Goal: Task Accomplishment & Management: Complete application form

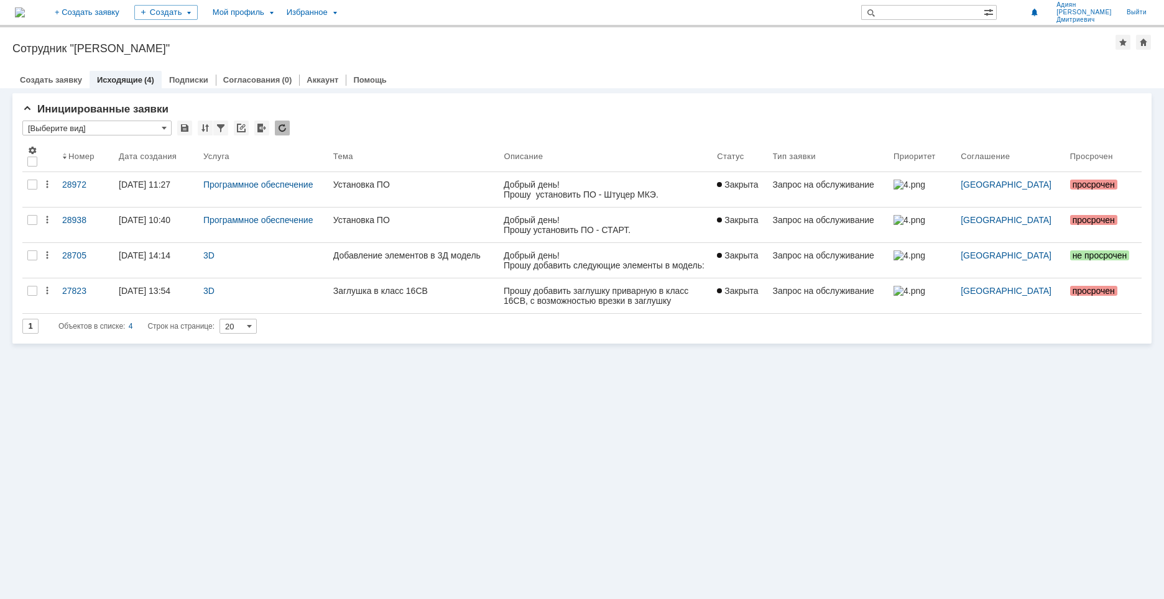
click at [654, 442] on div "Инициированные заявки * [Выберите вид] Результаты поиска: Изменить Сбросить Сор…" at bounding box center [582, 343] width 1164 height 511
click at [681, 85] on div "Создать заявку Исходящие (4) Подписки Согласования (0) Аккаунт Помощь" at bounding box center [581, 79] width 1139 height 17
click at [50, 81] on link "Создать заявку" at bounding box center [51, 79] width 62 height 9
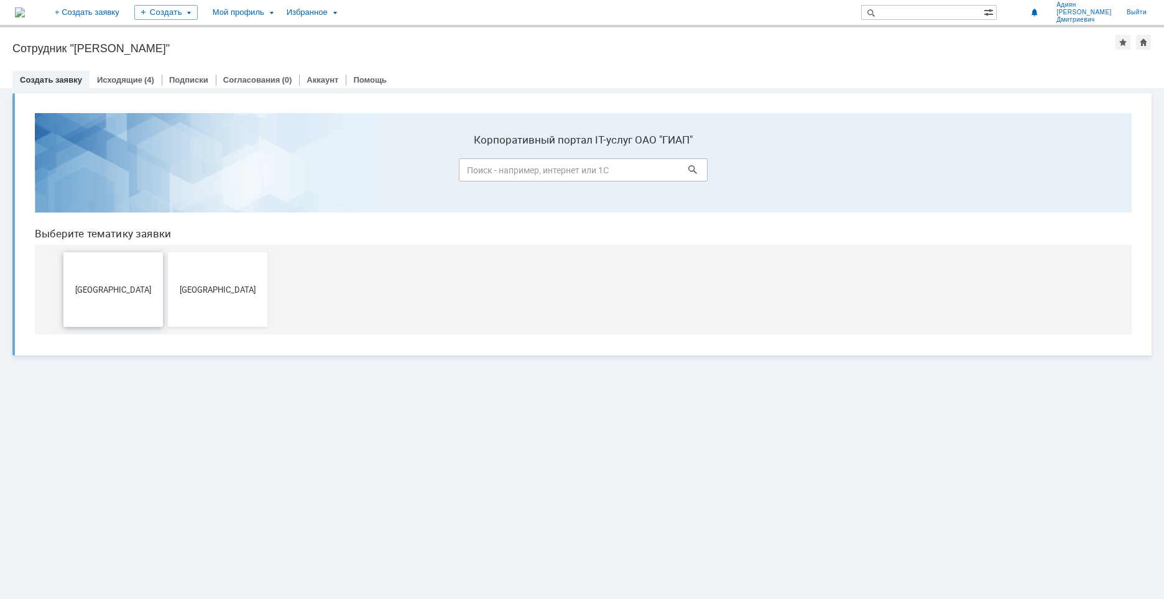
click at [119, 308] on button "[GEOGRAPHIC_DATA]" at bounding box center [112, 289] width 99 height 75
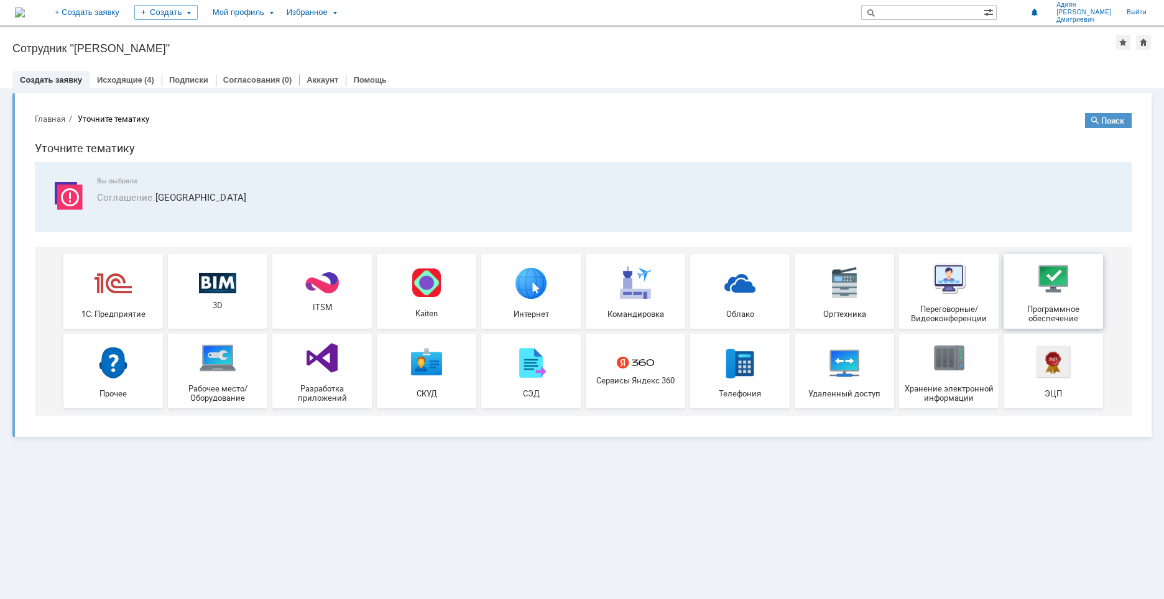
click at [1035, 285] on img at bounding box center [1053, 278] width 37 height 37
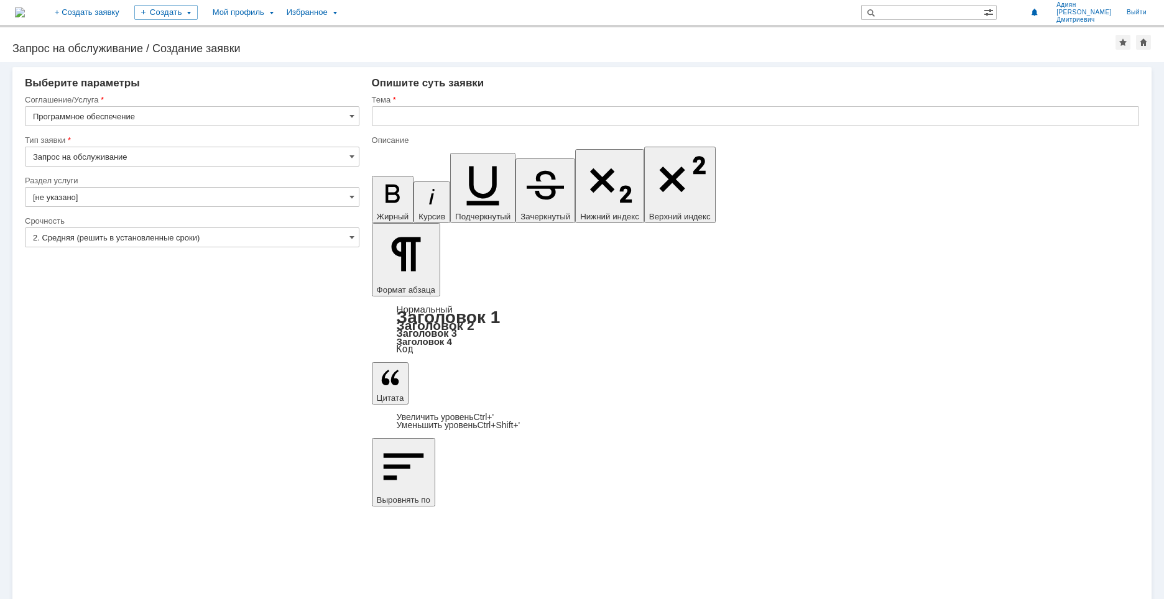
click at [161, 161] on input "Запрос на обслуживание" at bounding box center [192, 157] width 335 height 20
click at [161, 162] on input "Запрос на обслуживание" at bounding box center [192, 157] width 335 height 20
click at [145, 106] on div "Соглашение/Услуга" at bounding box center [192, 101] width 335 height 12
type input "Запрос на обслуживание"
click at [142, 192] on input "[не указано]" at bounding box center [192, 197] width 335 height 20
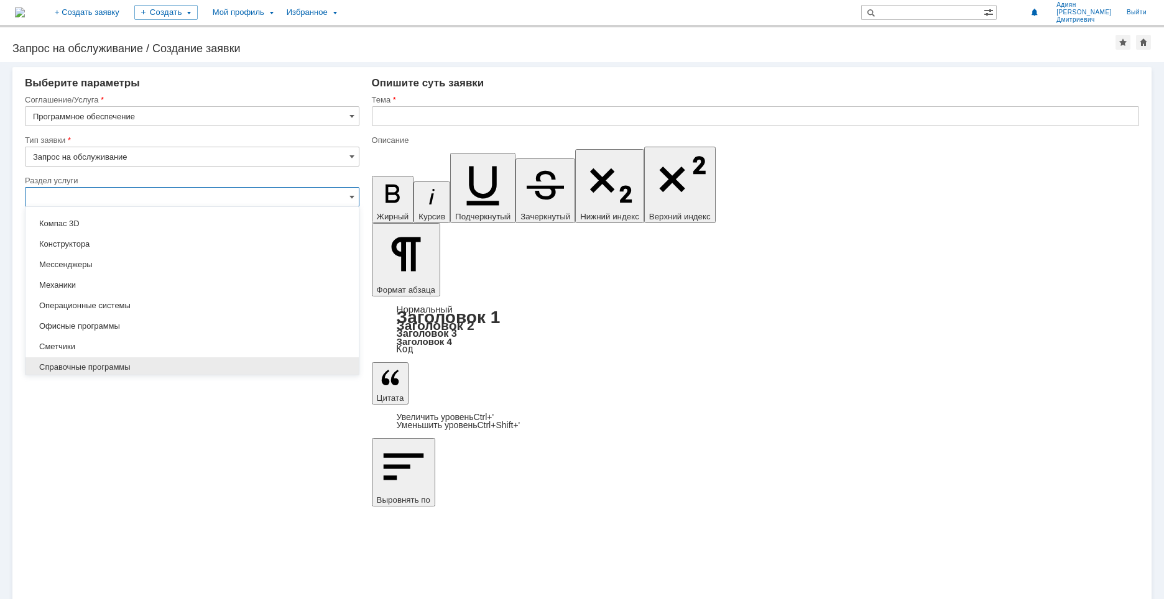
scroll to position [138, 0]
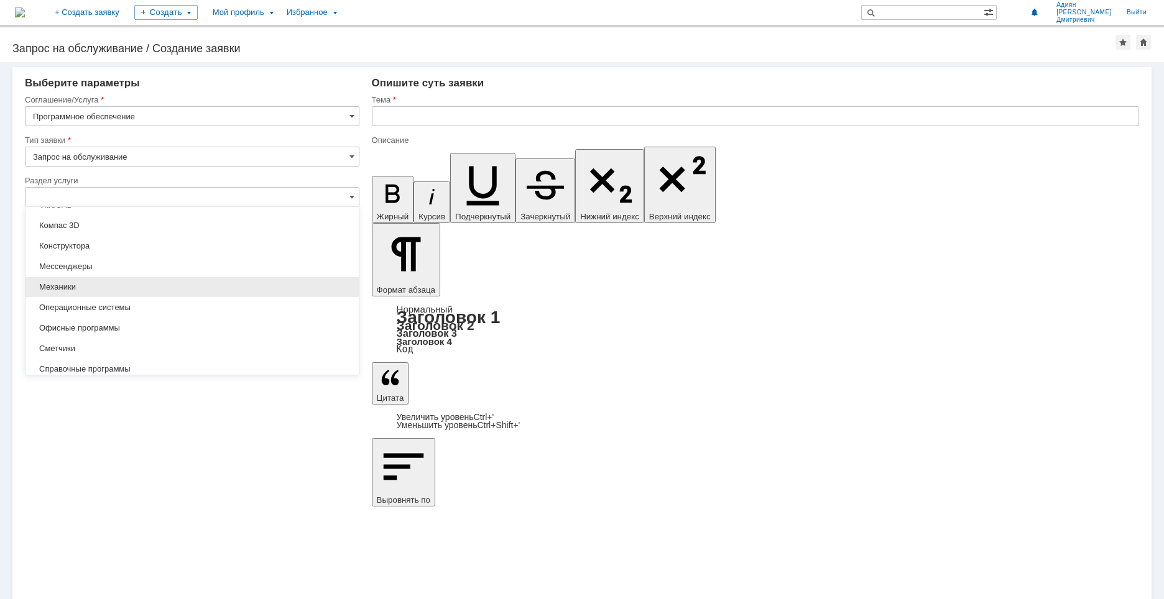
click at [150, 287] on span "Механики" at bounding box center [192, 287] width 318 height 10
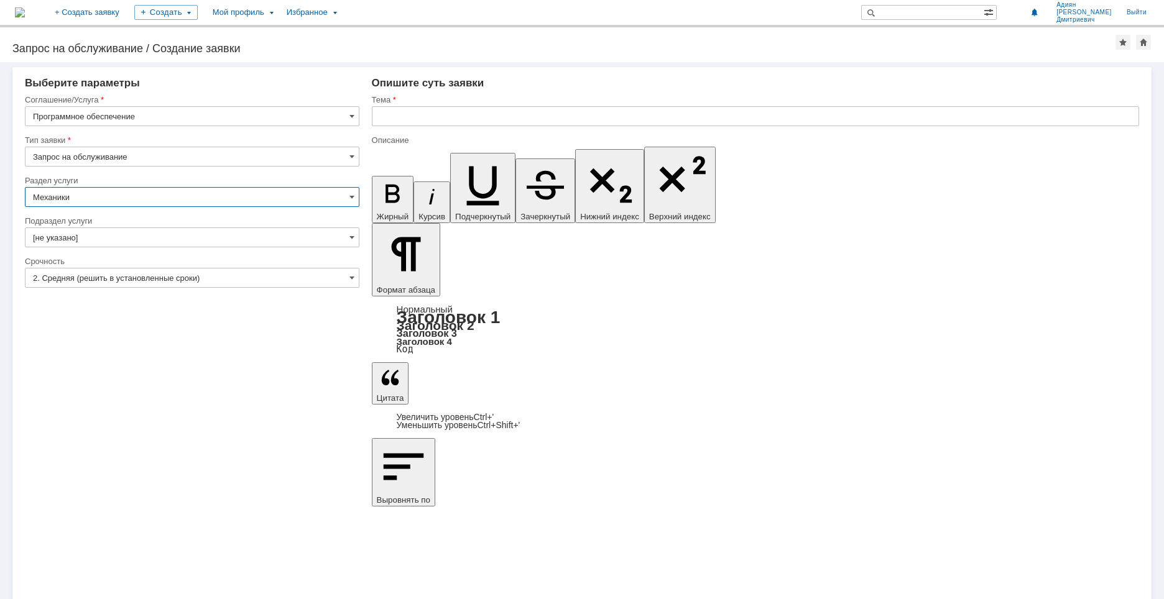
type input "Механики"
click at [132, 229] on input "[не указано]" at bounding box center [192, 238] width 335 height 20
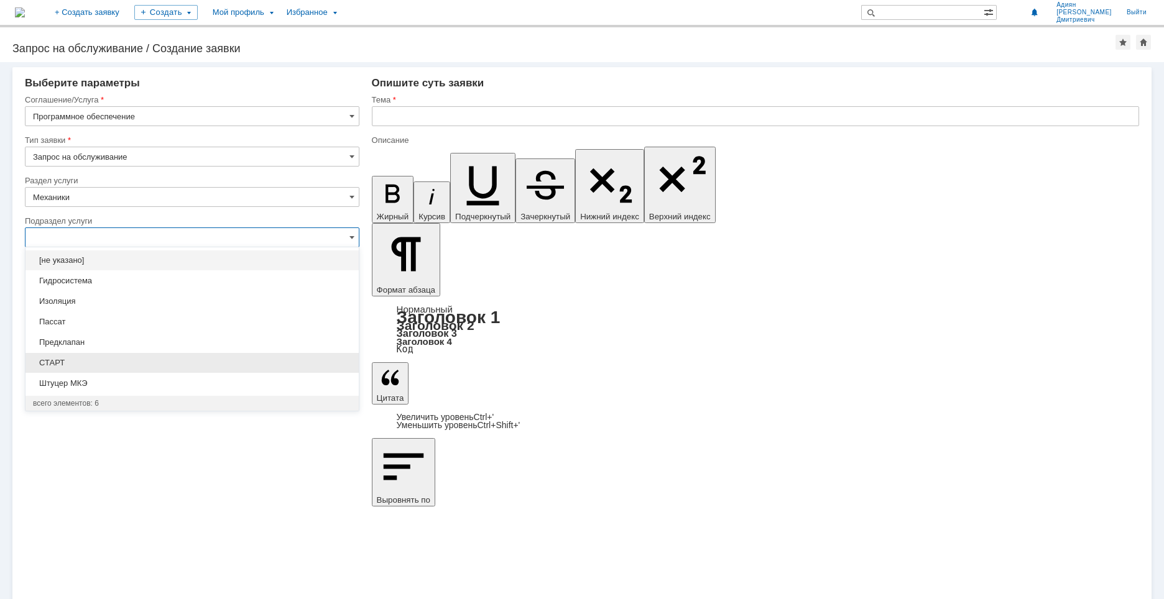
click at [110, 358] on span "СТАРТ" at bounding box center [192, 363] width 318 height 10
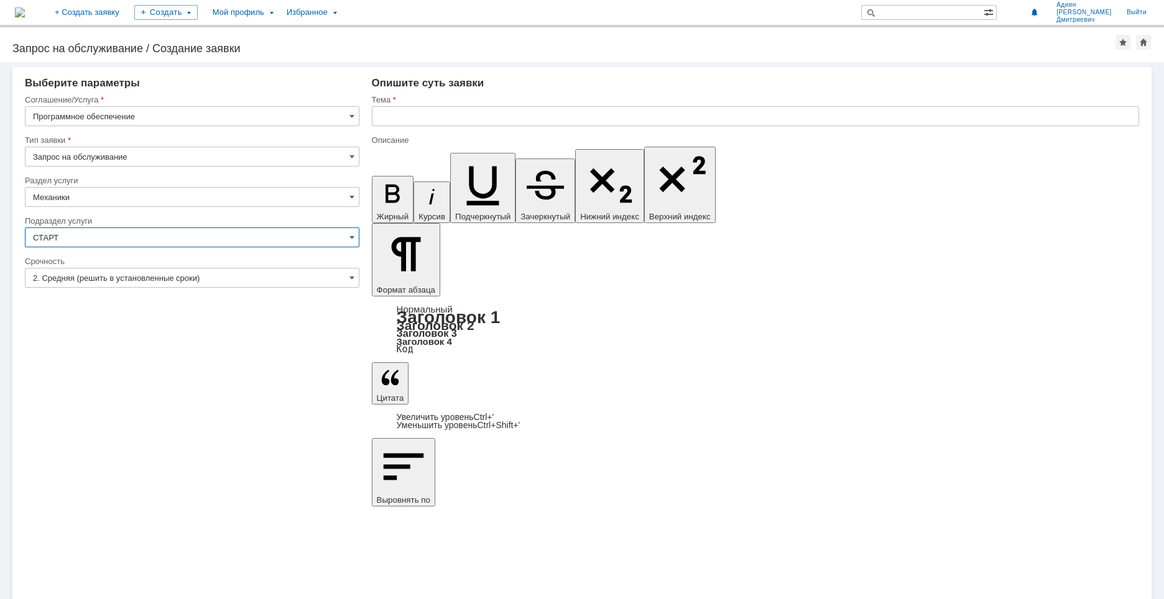
type input "СТАРТ"
click at [111, 282] on input "2. Средняя (решить в установленные сроки)" at bounding box center [192, 278] width 335 height 20
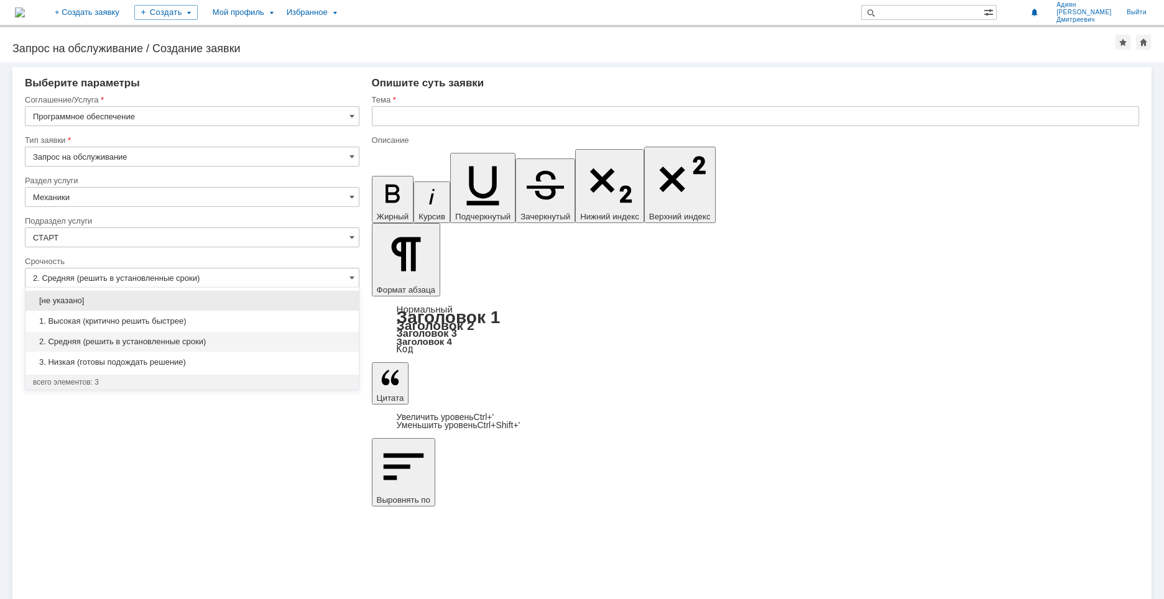
click at [174, 329] on div "1. Высокая (критично решить быстрее)" at bounding box center [191, 322] width 333 height 20
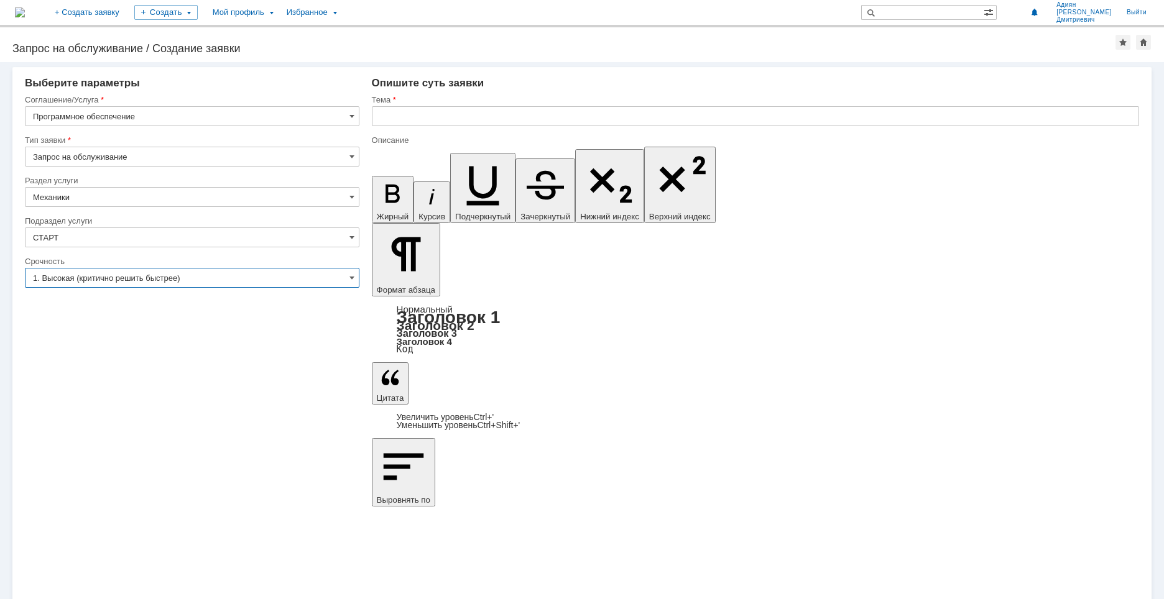
type input "1. Высокая (критично решить быстрее)"
click at [405, 119] on input "text" at bounding box center [755, 116] width 767 height 20
type input "Установка ПО"
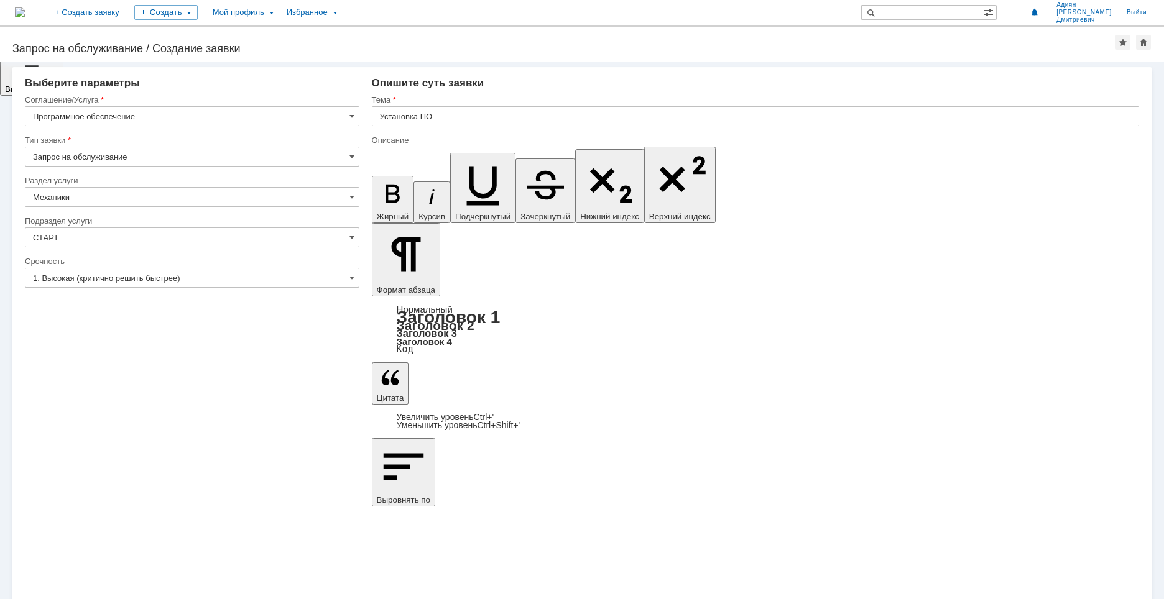
drag, startPoint x: 836, startPoint y: 4619, endPoint x: 468, endPoint y: 4450, distance: 405.7
